Goal: Navigation & Orientation: Find specific page/section

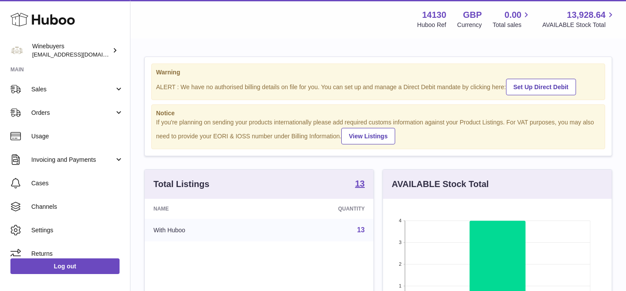
scroll to position [80, 0]
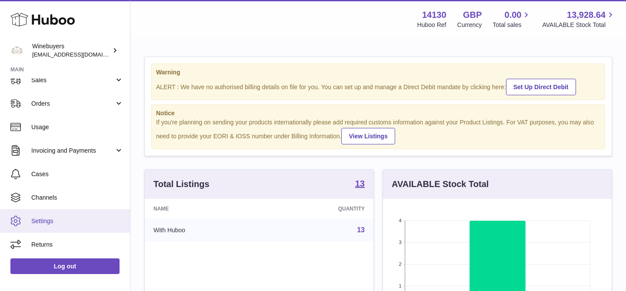
click at [49, 210] on link "Settings" at bounding box center [65, 220] width 130 height 23
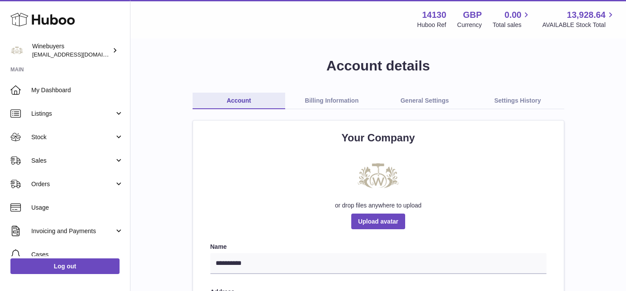
click at [333, 99] on link "Billing Information" at bounding box center [331, 101] width 93 height 17
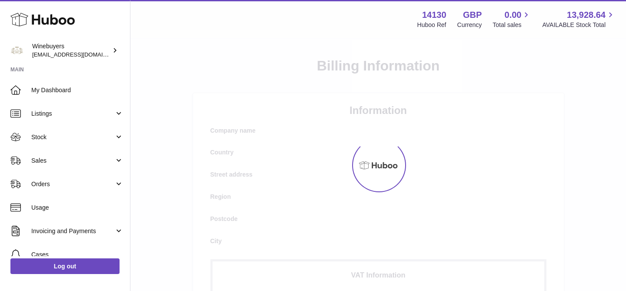
select select "**"
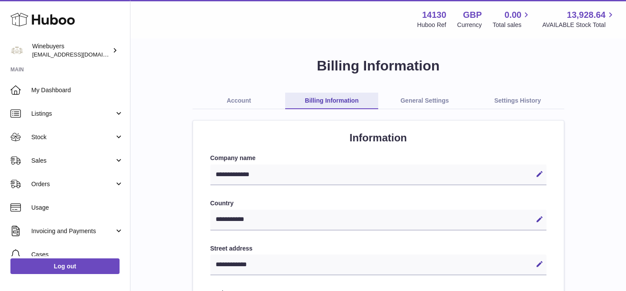
click link "General Settings"
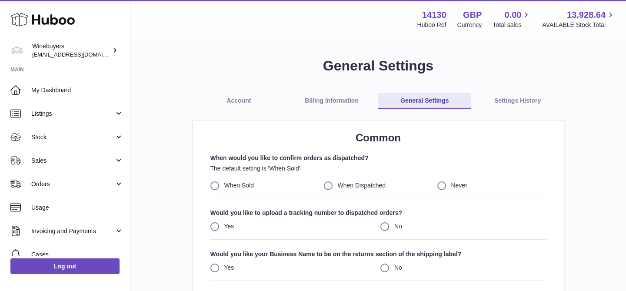
click at [505, 108] on link "Settings History" at bounding box center [517, 101] width 93 height 17
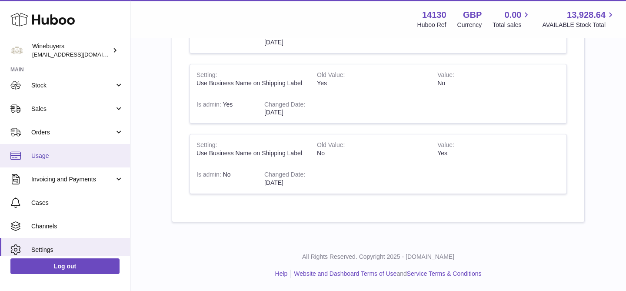
scroll to position [80, 0]
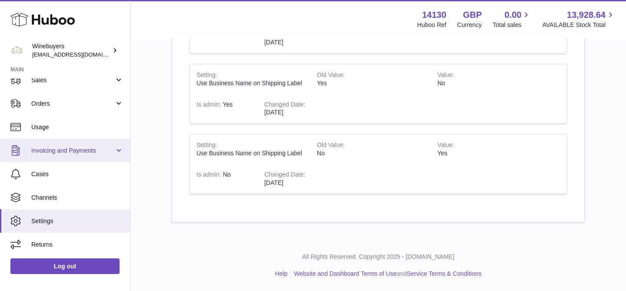
click at [83, 156] on link "Invoicing and Payments" at bounding box center [65, 150] width 130 height 23
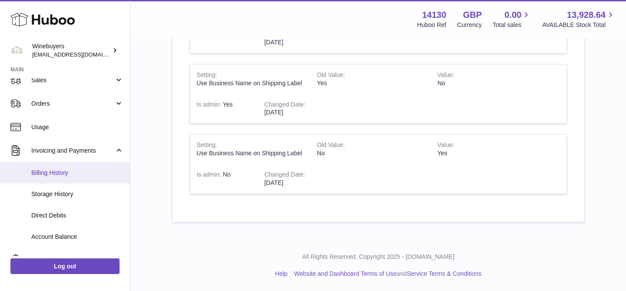
click at [74, 172] on span "Billing History" at bounding box center [77, 173] width 92 height 8
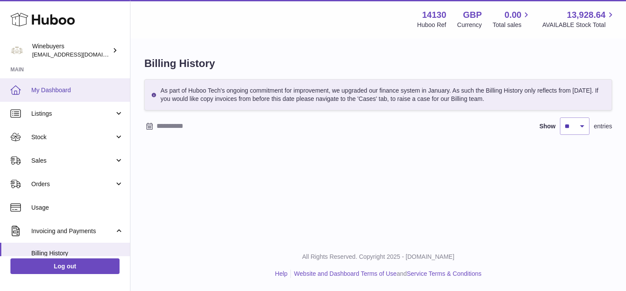
click at [73, 97] on link "My Dashboard" at bounding box center [65, 89] width 130 height 23
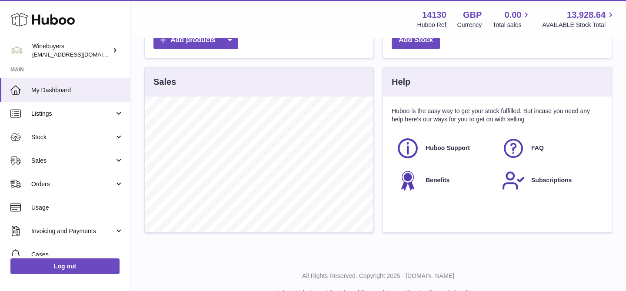
scroll to position [321, 0]
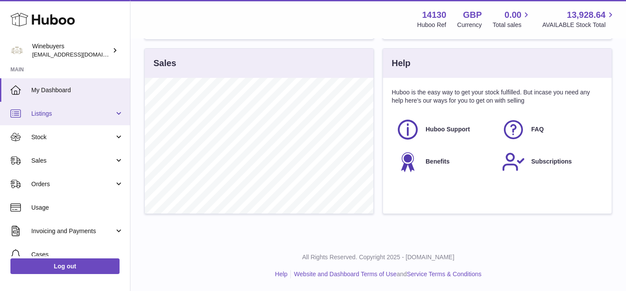
click at [81, 109] on link "Listings" at bounding box center [65, 113] width 130 height 23
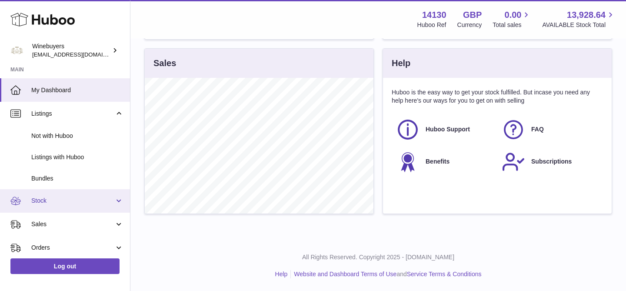
click at [73, 192] on link "Stock" at bounding box center [65, 200] width 130 height 23
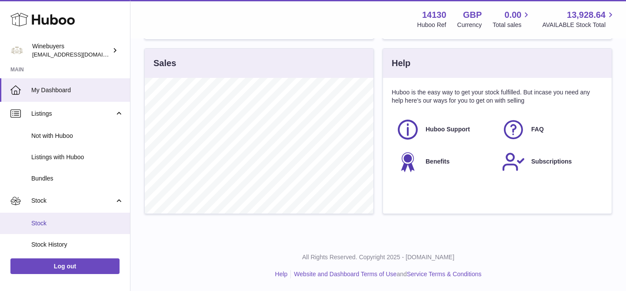
click at [67, 224] on span "Stock" at bounding box center [77, 223] width 92 height 8
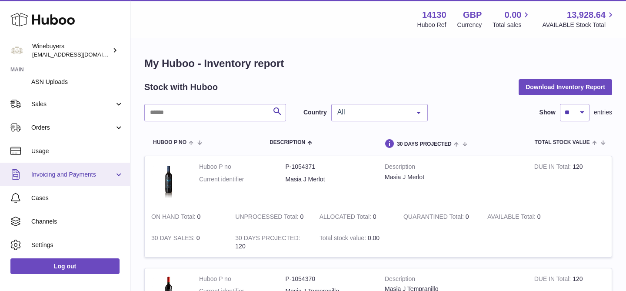
scroll to position [186, 0]
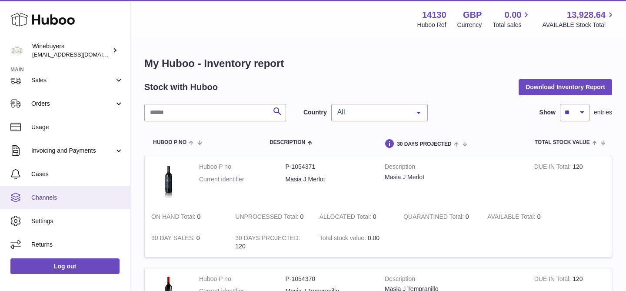
click at [60, 203] on link "Channels" at bounding box center [65, 196] width 130 height 23
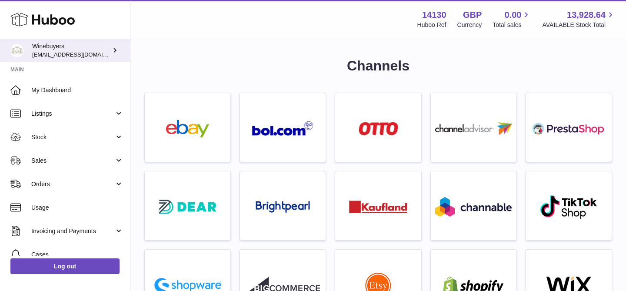
click at [83, 46] on div "Winebuyers ben@winebuyers.com" at bounding box center [71, 50] width 78 height 17
click at [70, 55] on span "[EMAIL_ADDRESS][DOMAIN_NAME]" at bounding box center [80, 54] width 96 height 7
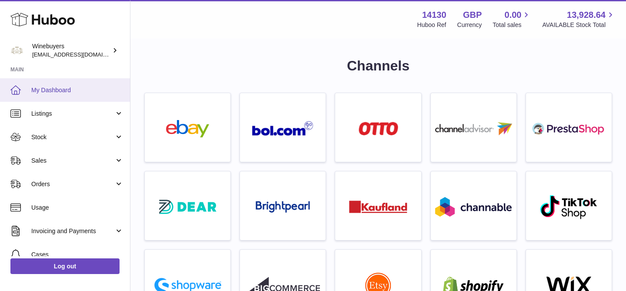
click at [60, 97] on link "My Dashboard" at bounding box center [65, 89] width 130 height 23
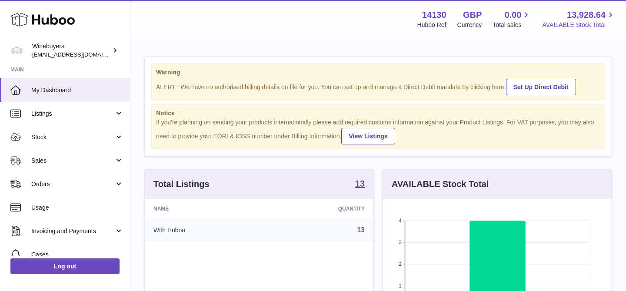
click at [568, 13] on span "13,928.64" at bounding box center [585, 15] width 39 height 12
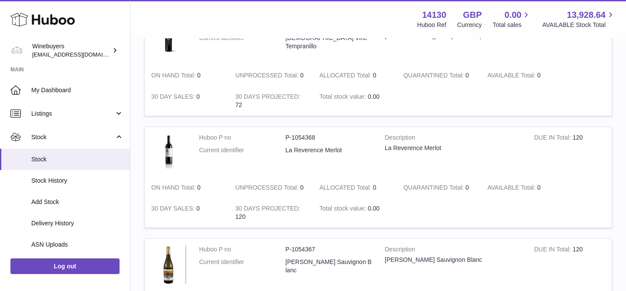
scroll to position [427, 0]
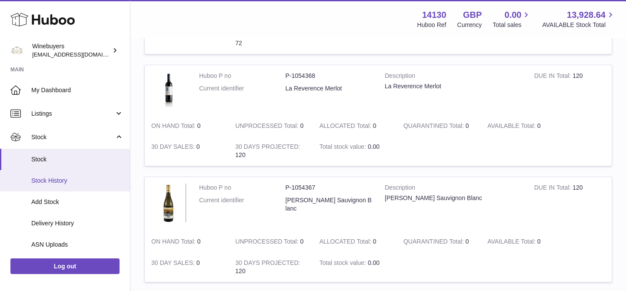
click at [86, 180] on span "Stock History" at bounding box center [77, 180] width 92 height 8
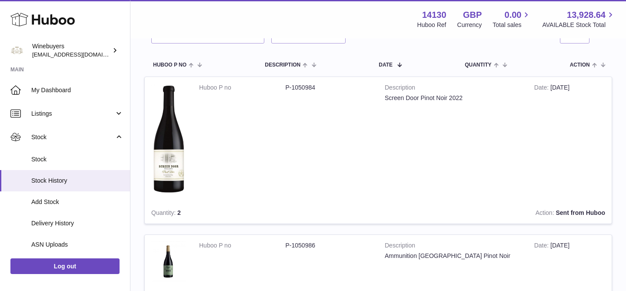
scroll to position [144, 0]
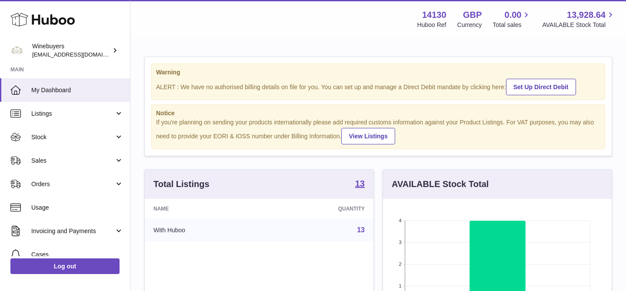
scroll to position [136, 228]
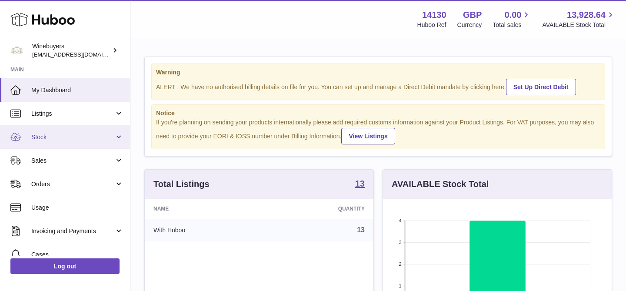
click at [51, 141] on link "Stock" at bounding box center [65, 136] width 130 height 23
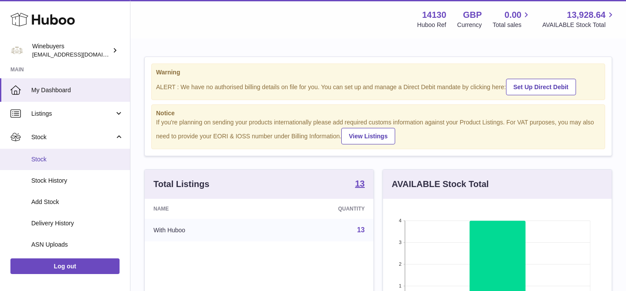
click at [51, 164] on link "Stock" at bounding box center [65, 159] width 130 height 21
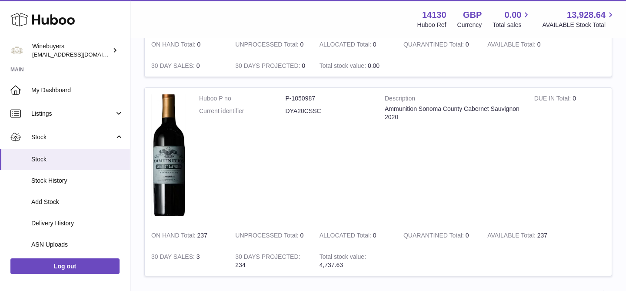
scroll to position [1112, 0]
